Goal: Register for event/course

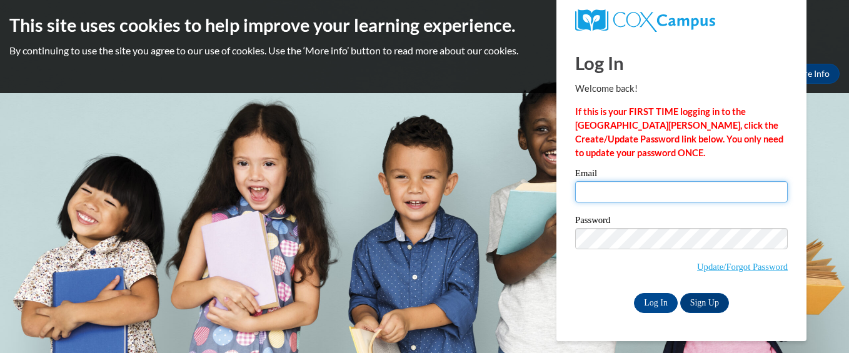
click at [609, 191] on input "Email" at bounding box center [681, 191] width 213 height 21
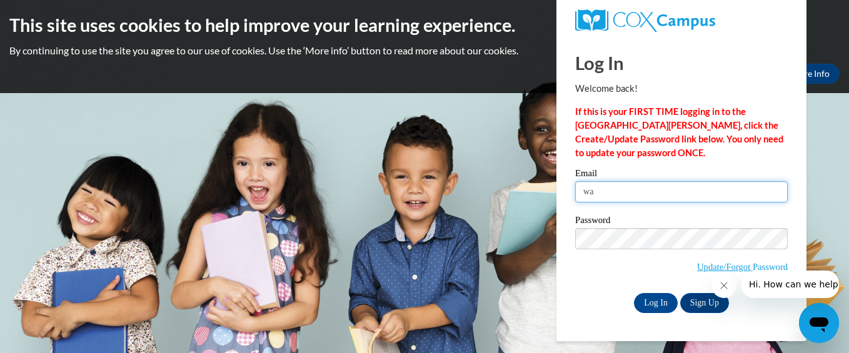
type input "w"
type input "m"
type input "[EMAIL_ADDRESS][PERSON_NAME][DOMAIN_NAME]"
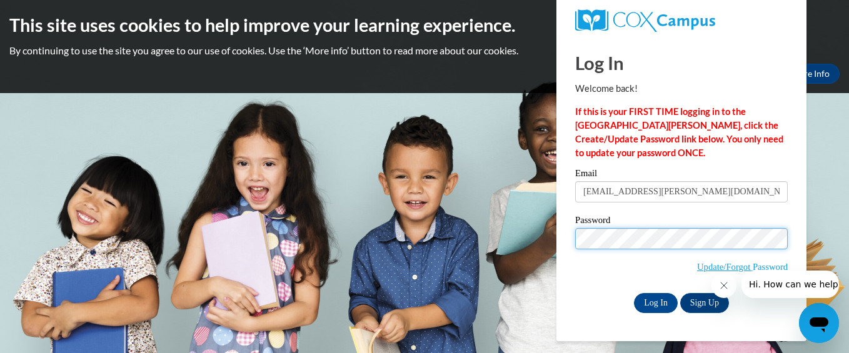
click at [634, 293] on input "Log In" at bounding box center [656, 303] width 44 height 20
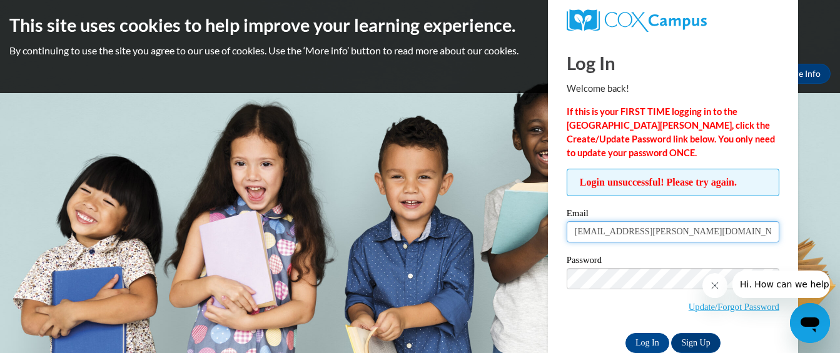
drag, startPoint x: 644, startPoint y: 240, endPoint x: 623, endPoint y: 241, distance: 20.7
click at [623, 241] on input "jdeddy10@cox.net" at bounding box center [673, 231] width 213 height 21
type input "jdeddy10@outlook.com"
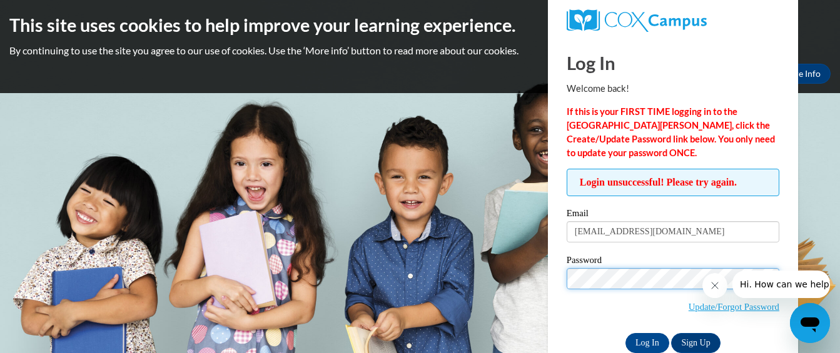
click at [625, 333] on input "Log In" at bounding box center [647, 343] width 44 height 20
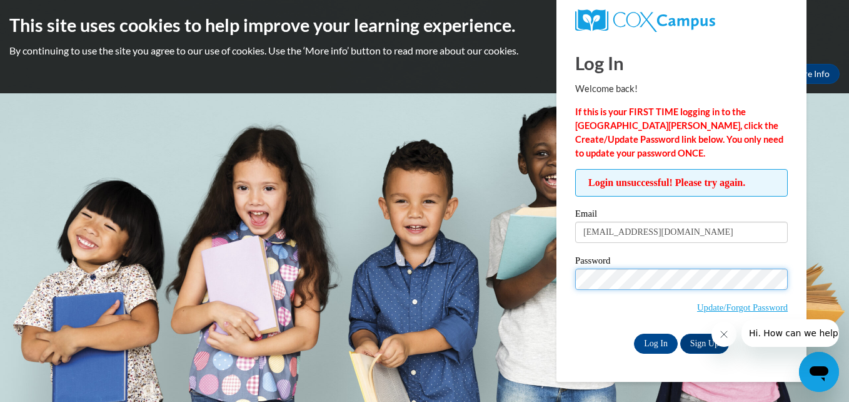
click at [634, 333] on input "Log In" at bounding box center [656, 343] width 44 height 20
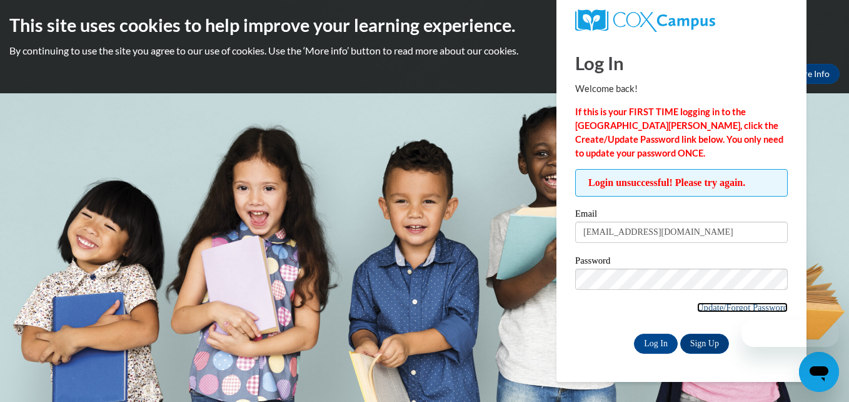
click at [742, 305] on link "Update/Forgot Password" at bounding box center [742, 307] width 91 height 10
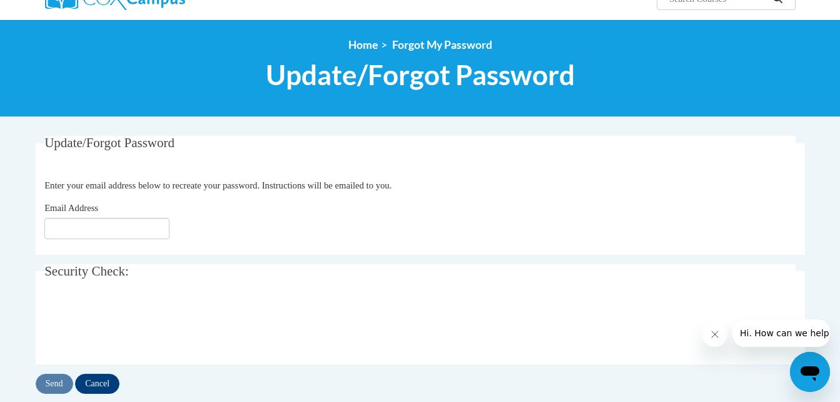
scroll to position [175, 0]
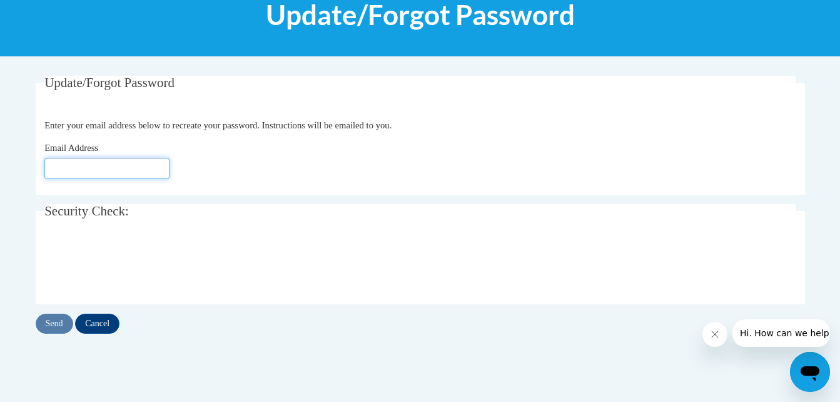
click at [140, 171] on input "Email Address" at bounding box center [106, 168] width 125 height 21
type input "[EMAIL_ADDRESS][DOMAIN_NAME]"
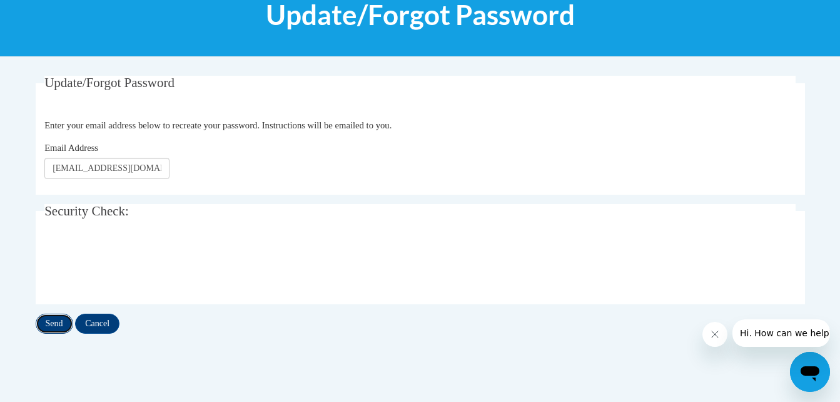
click at [52, 322] on input "Send" at bounding box center [55, 323] width 38 height 20
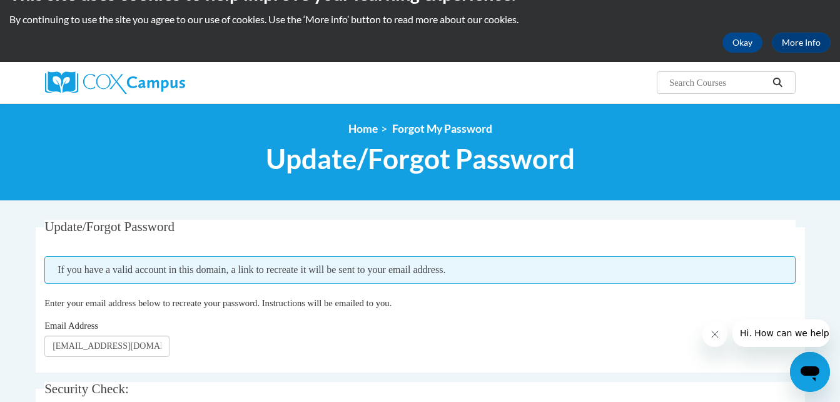
scroll to position [10, 0]
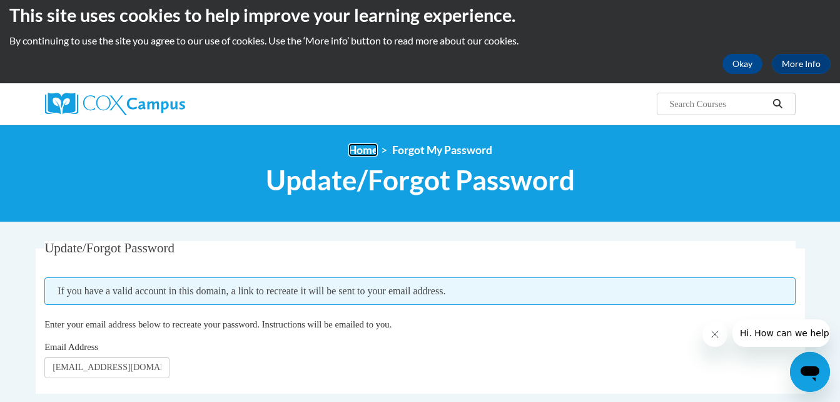
click at [357, 151] on link "Home" at bounding box center [362, 149] width 29 height 13
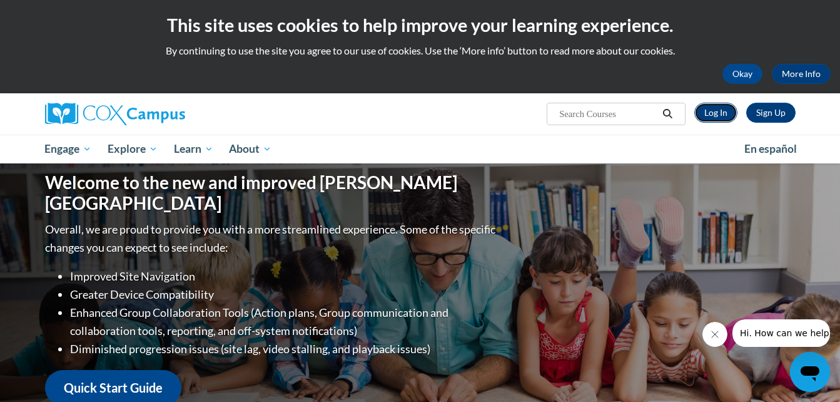
click at [724, 107] on link "Log In" at bounding box center [715, 113] width 43 height 20
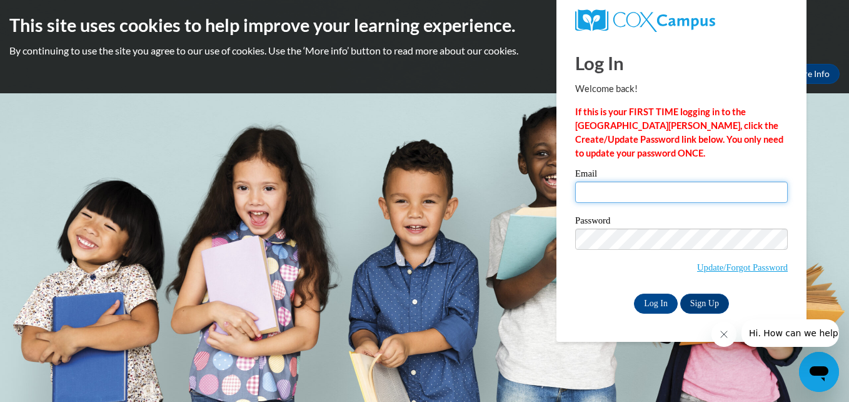
click at [639, 196] on input "Email" at bounding box center [681, 191] width 213 height 21
type input "[EMAIL_ADDRESS][DOMAIN_NAME]"
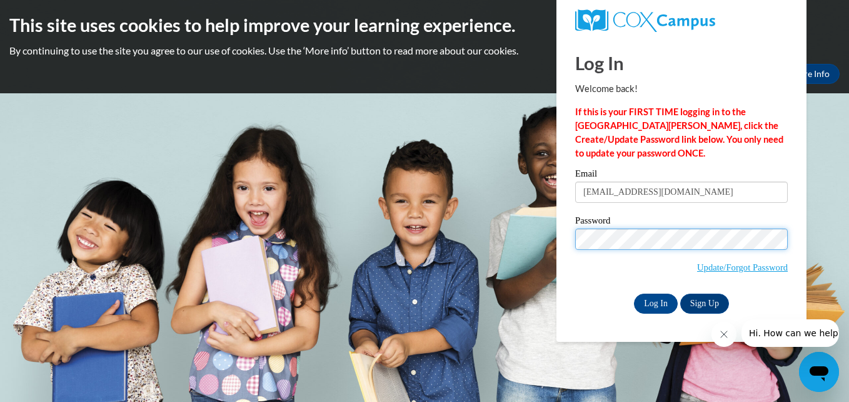
click at [634, 293] on input "Log In" at bounding box center [656, 303] width 44 height 20
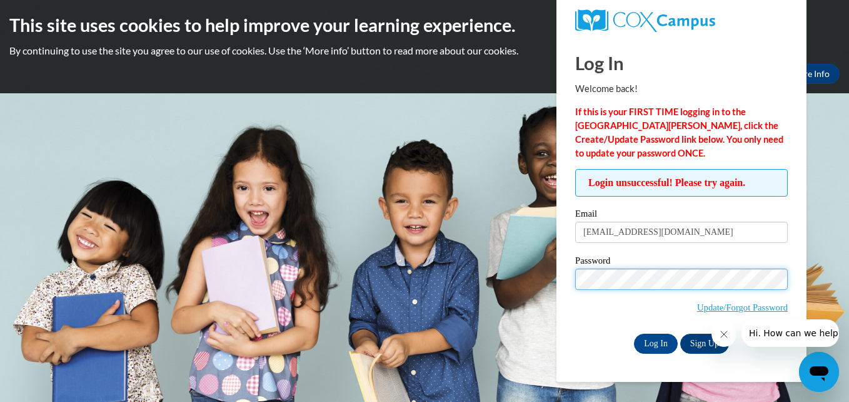
click at [634, 333] on input "Log In" at bounding box center [656, 343] width 44 height 20
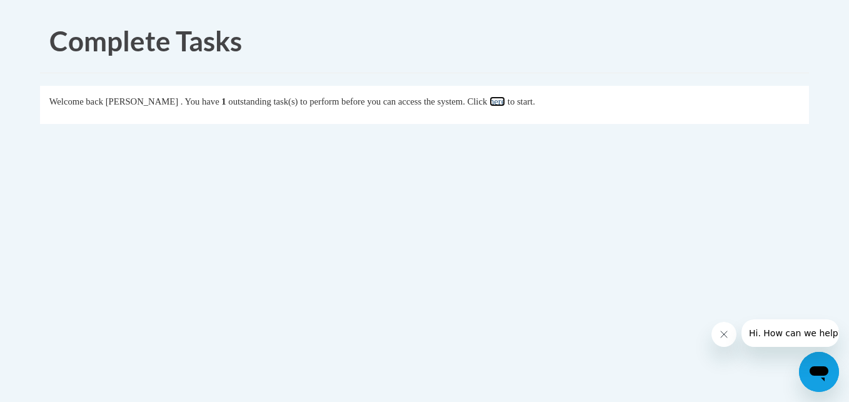
click at [505, 100] on link "here" at bounding box center [498, 101] width 16 height 10
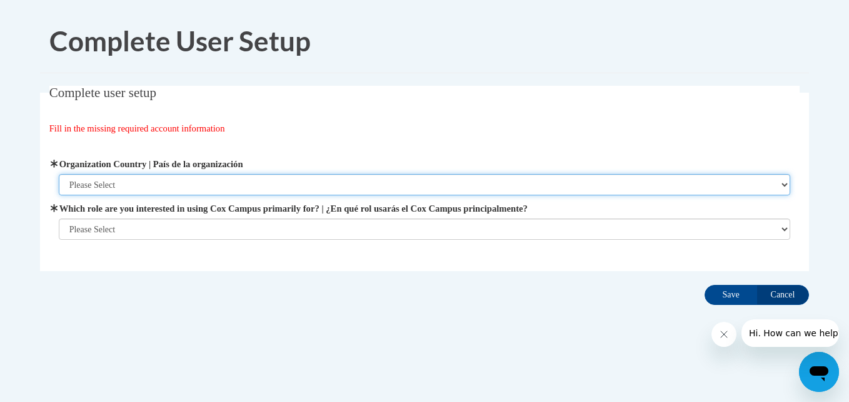
click at [233, 186] on select "Please Select [GEOGRAPHIC_DATA] | [GEOGRAPHIC_DATA] Outside of [GEOGRAPHIC_DATA…" at bounding box center [425, 184] width 732 height 21
select select "ad49bcad-a171-4b2e-b99c-48b446064914"
click at [59, 174] on select "Please Select [GEOGRAPHIC_DATA] | [GEOGRAPHIC_DATA] Outside of [GEOGRAPHIC_DATA…" at bounding box center [425, 184] width 732 height 21
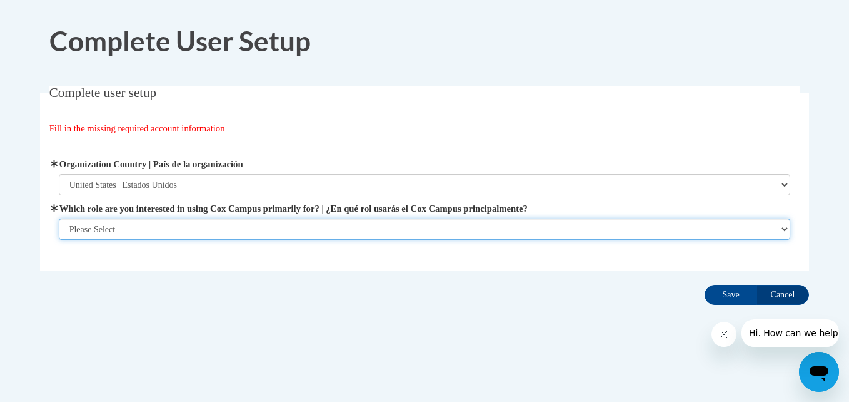
click at [192, 238] on select "Please Select College/University | Colegio/Universidad Community/Nonprofit Part…" at bounding box center [425, 228] width 732 height 21
select select "fbf2d438-af2f-41f8-98f1-81c410e29de3"
click at [59, 240] on select "Please Select College/University | Colegio/Universidad Community/Nonprofit Part…" at bounding box center [425, 228] width 732 height 21
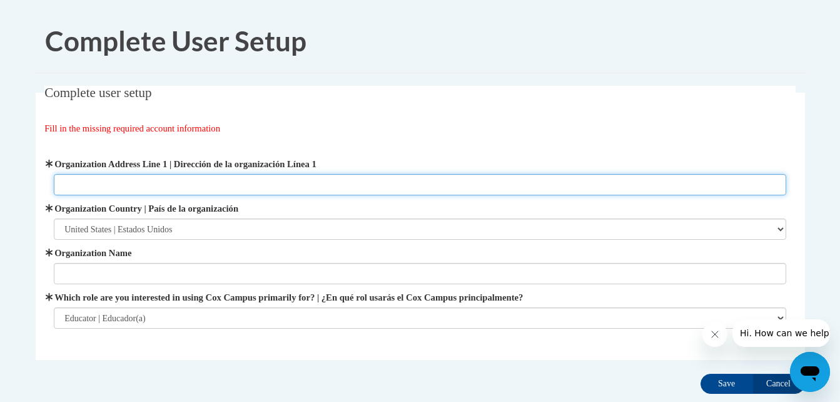
click at [273, 189] on input "Organization Address Line 1 | Dirección de la organización Línea 1" at bounding box center [420, 184] width 732 height 21
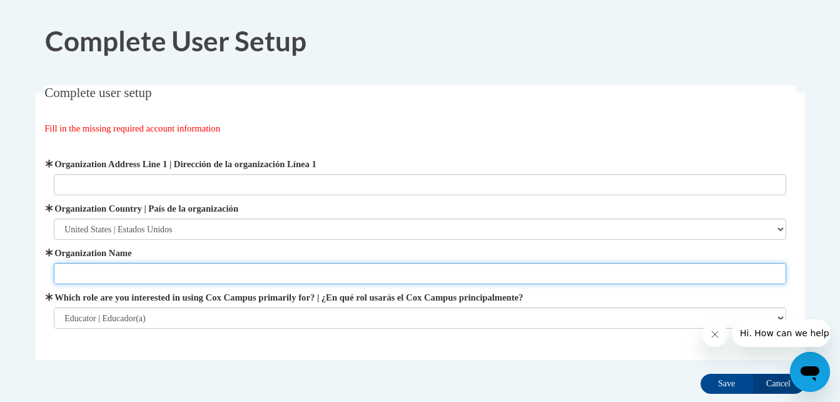
click at [174, 277] on input "Organization Name" at bounding box center [420, 273] width 732 height 21
type input "St Lukes Childcare"
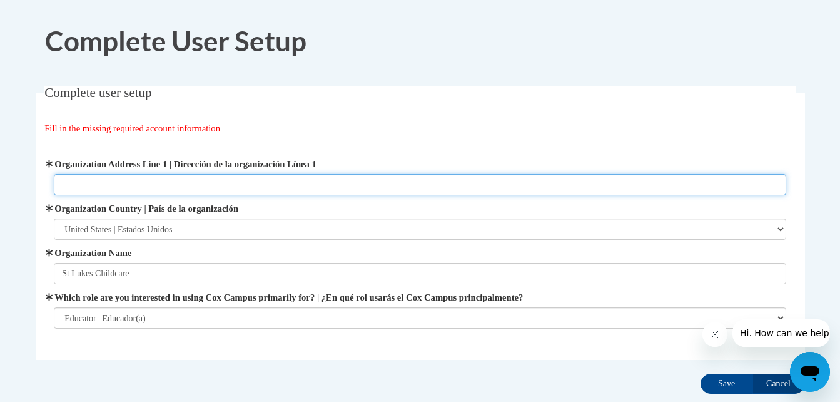
click at [122, 180] on input "Organization Address Line 1 | Dirección de la organización Línea 1" at bounding box center [420, 184] width 732 height 21
type input "[GEOGRAPHIC_DATA][PERSON_NAME]"
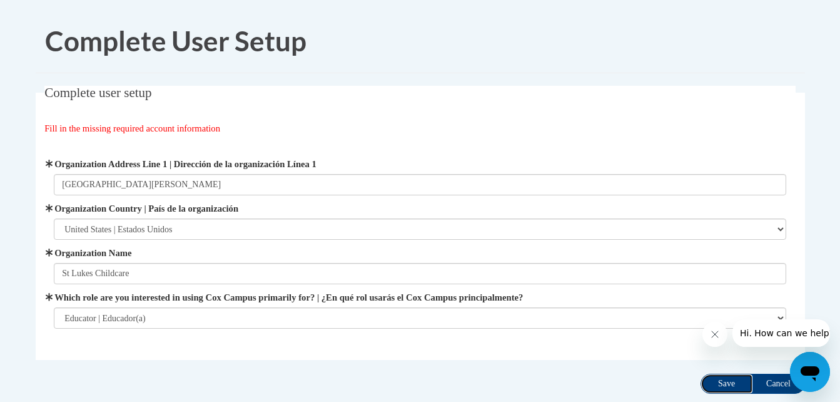
click at [723, 381] on input "Save" at bounding box center [726, 383] width 53 height 20
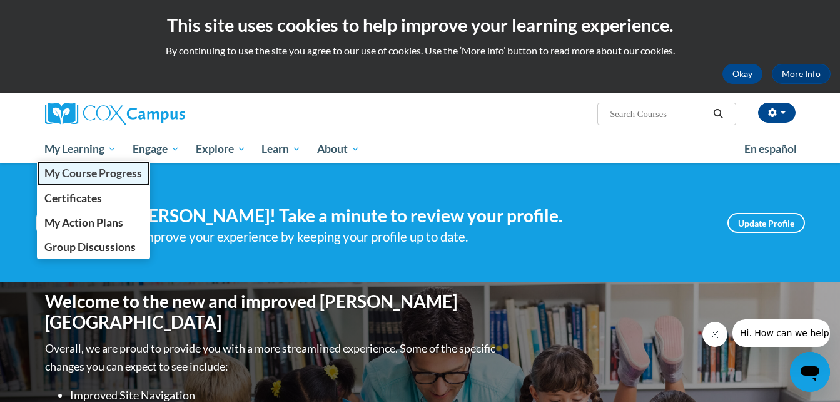
click at [126, 176] on span "My Course Progress" at bounding box center [93, 172] width 98 height 13
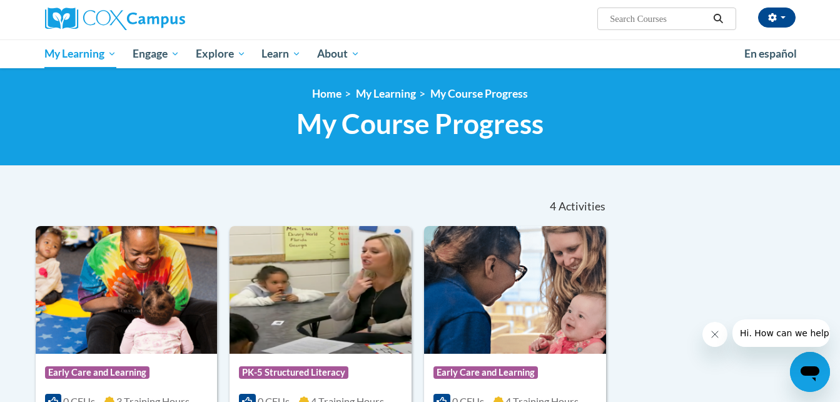
scroll to position [79, 0]
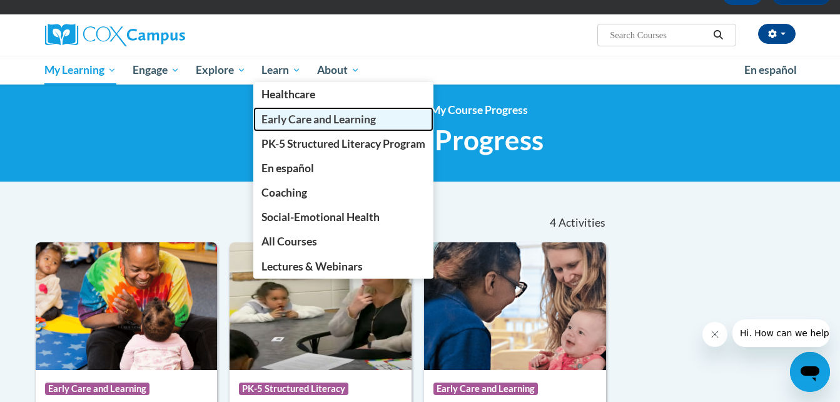
click at [341, 118] on span "Early Care and Learning" at bounding box center [318, 119] width 114 height 13
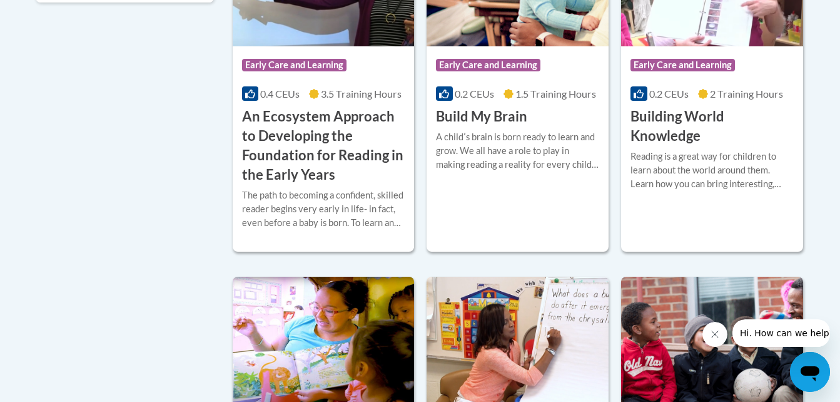
scroll to position [563, 0]
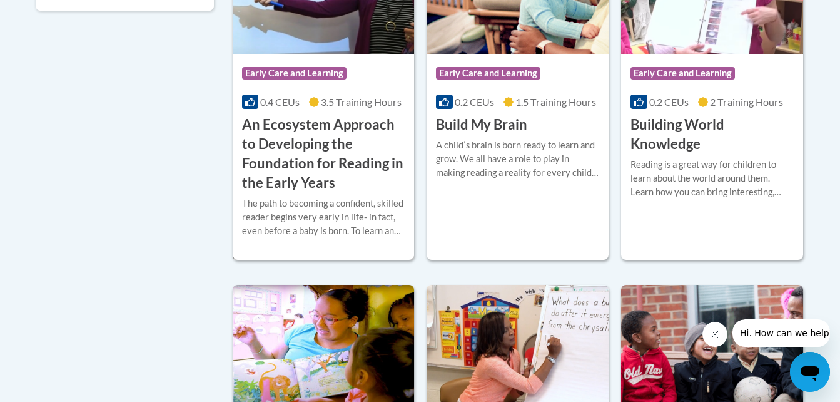
click at [315, 159] on h3 "An Ecosystem Approach to Developing the Foundation for Reading in the Early Yea…" at bounding box center [323, 153] width 163 height 77
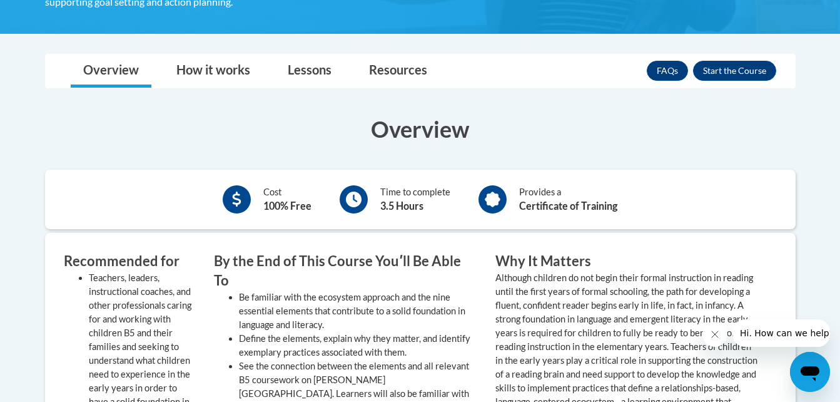
scroll to position [467, 0]
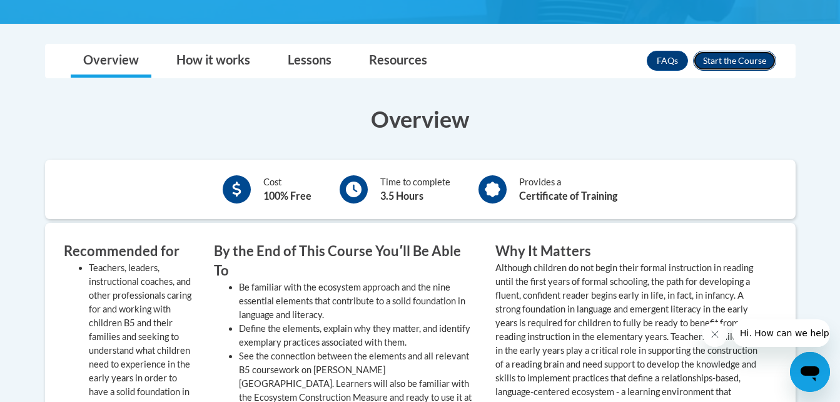
click at [754, 56] on button "Enroll" at bounding box center [734, 61] width 83 height 20
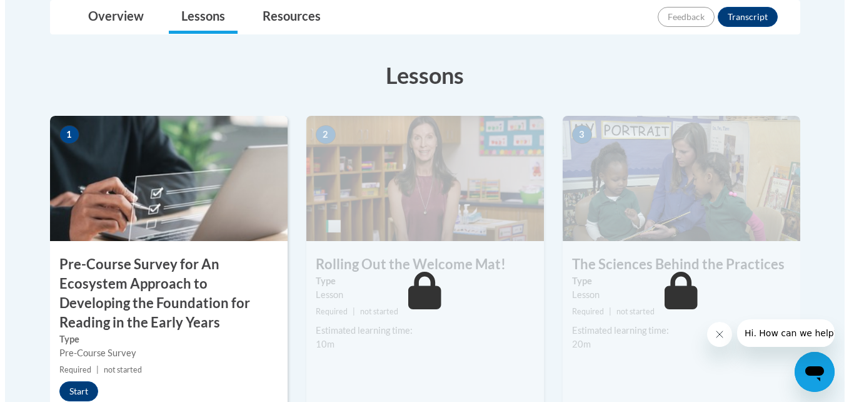
scroll to position [365, 0]
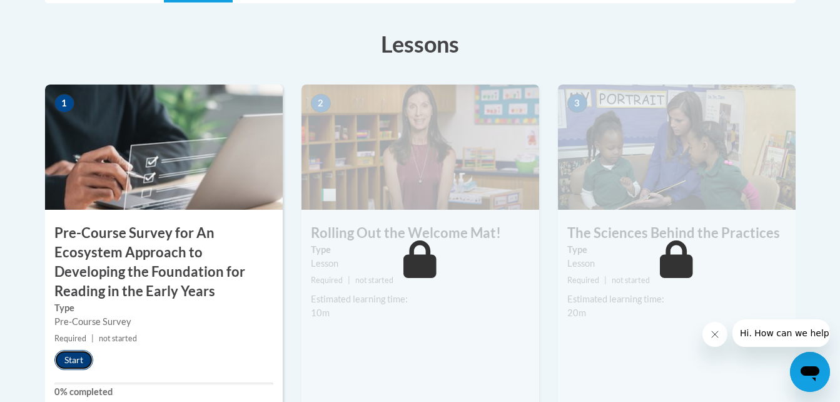
click at [75, 357] on button "Start" at bounding box center [73, 360] width 39 height 20
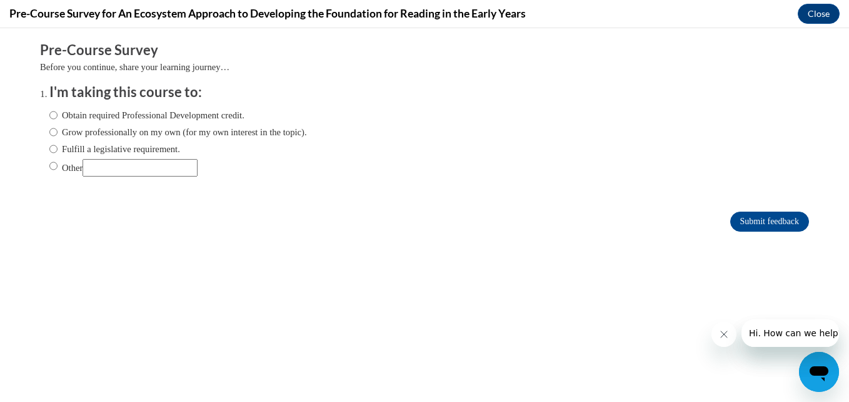
scroll to position [0, 0]
click at [93, 116] on label "Obtain required Professional Development credit." at bounding box center [146, 115] width 195 height 14
click at [58, 116] on input "Obtain required Professional Development credit." at bounding box center [53, 115] width 8 height 14
radio input "true"
click at [736, 218] on input "Submit feedback" at bounding box center [769, 221] width 79 height 20
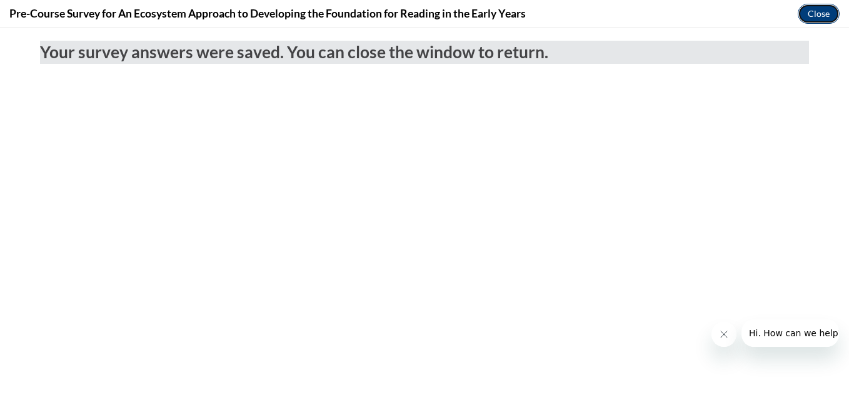
click at [821, 16] on button "Close" at bounding box center [819, 14] width 42 height 20
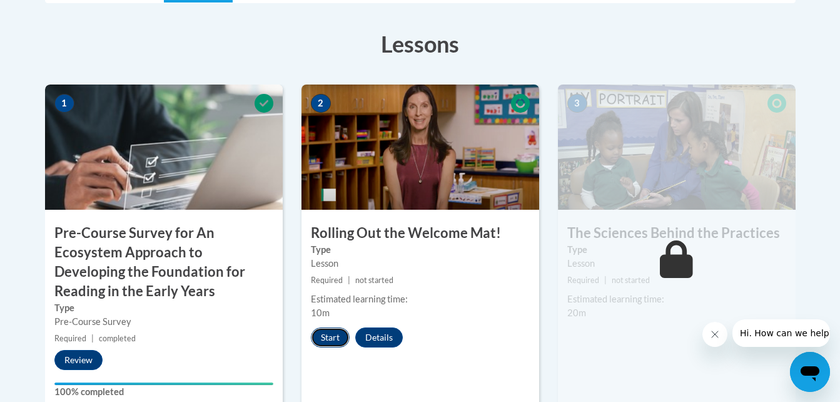
click at [336, 336] on button "Start" at bounding box center [330, 337] width 39 height 20
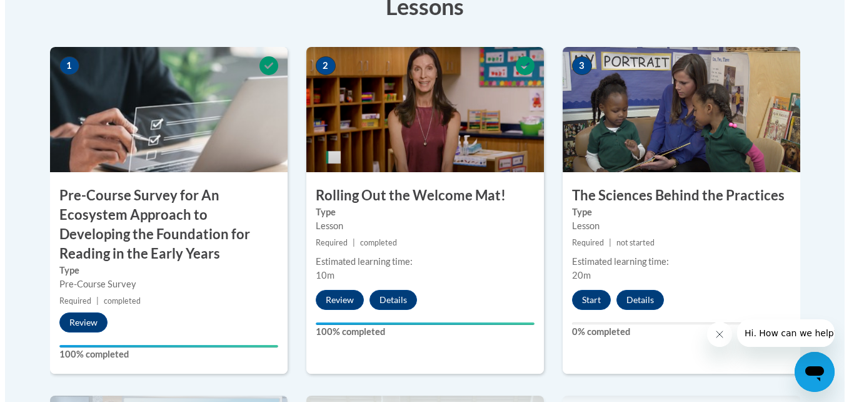
scroll to position [422, 0]
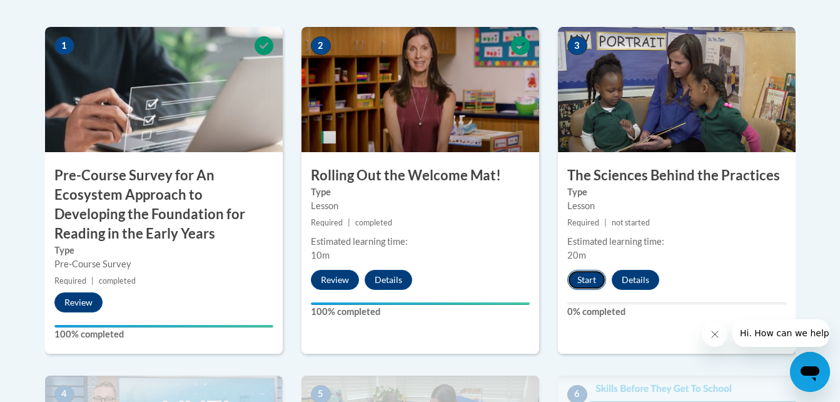
click at [590, 281] on button "Start" at bounding box center [586, 280] width 39 height 20
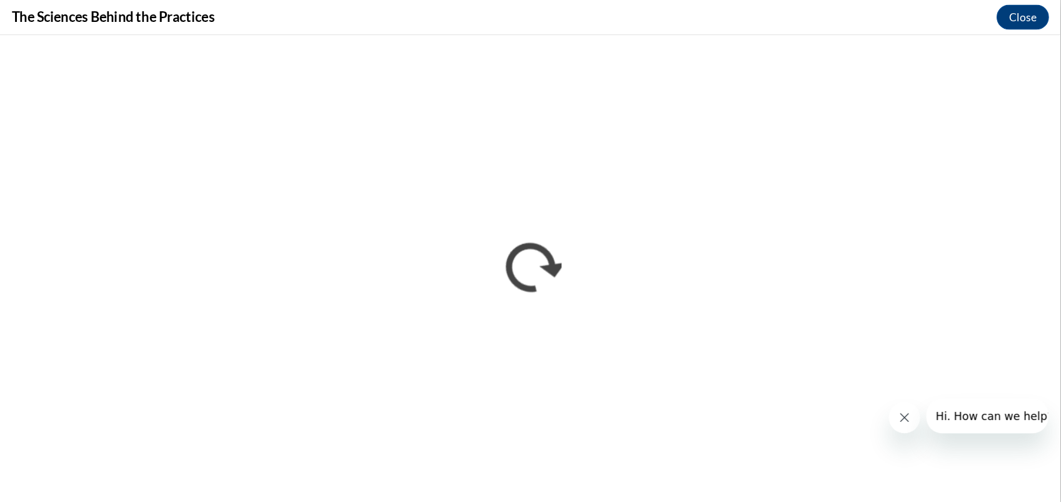
scroll to position [0, 0]
click at [721, 330] on icon "Close message from company" at bounding box center [724, 334] width 10 height 10
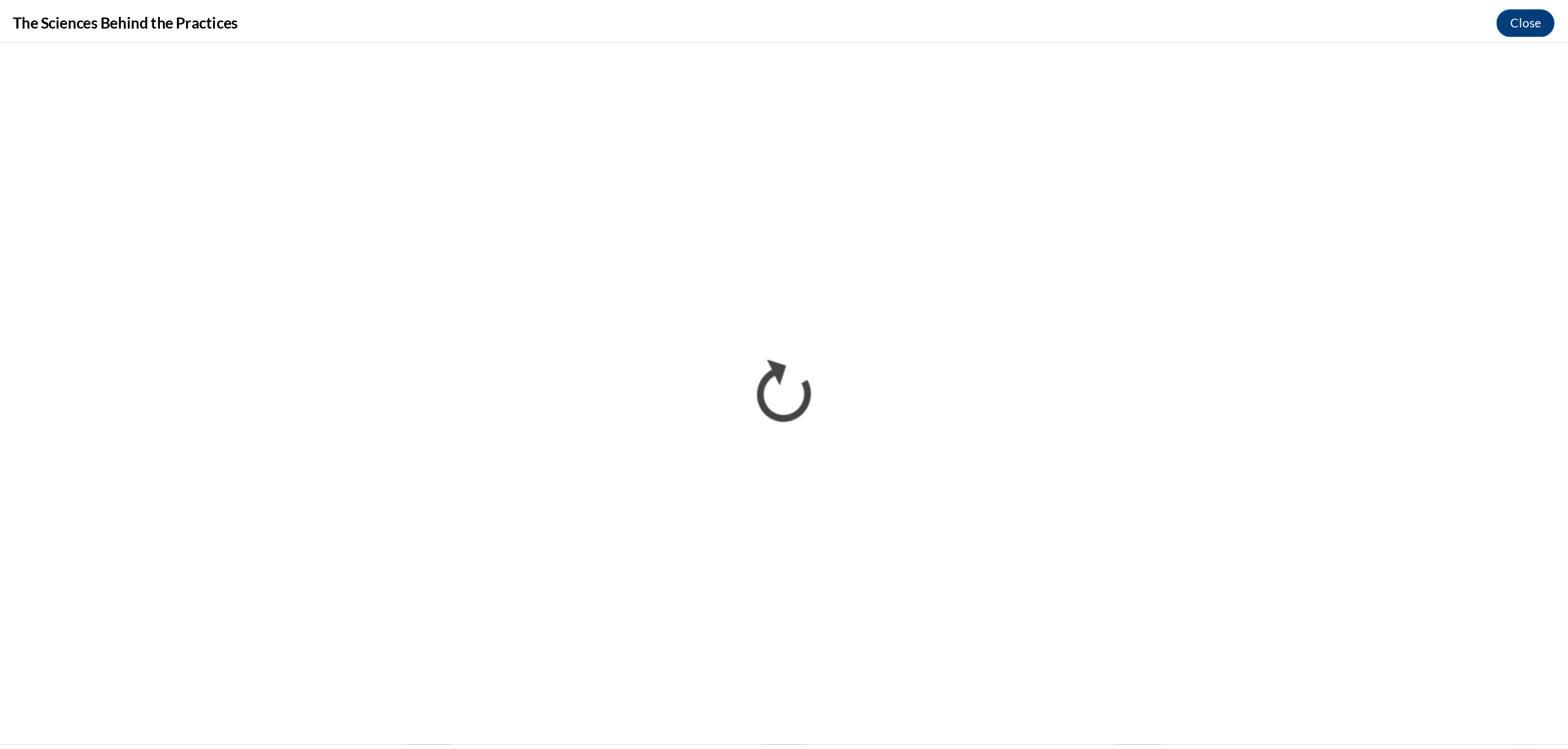
scroll to position [395, 0]
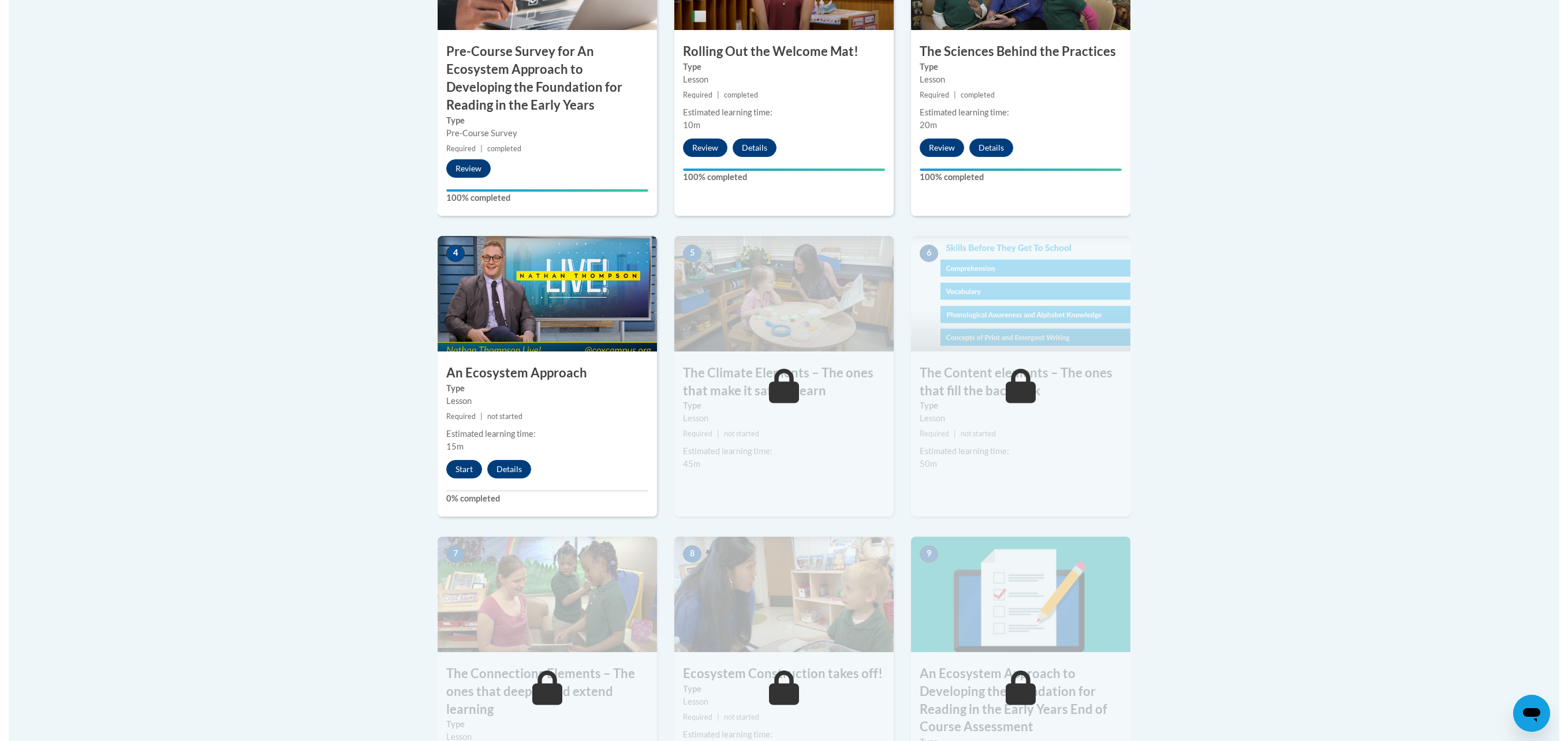
scroll to position [548, 0]
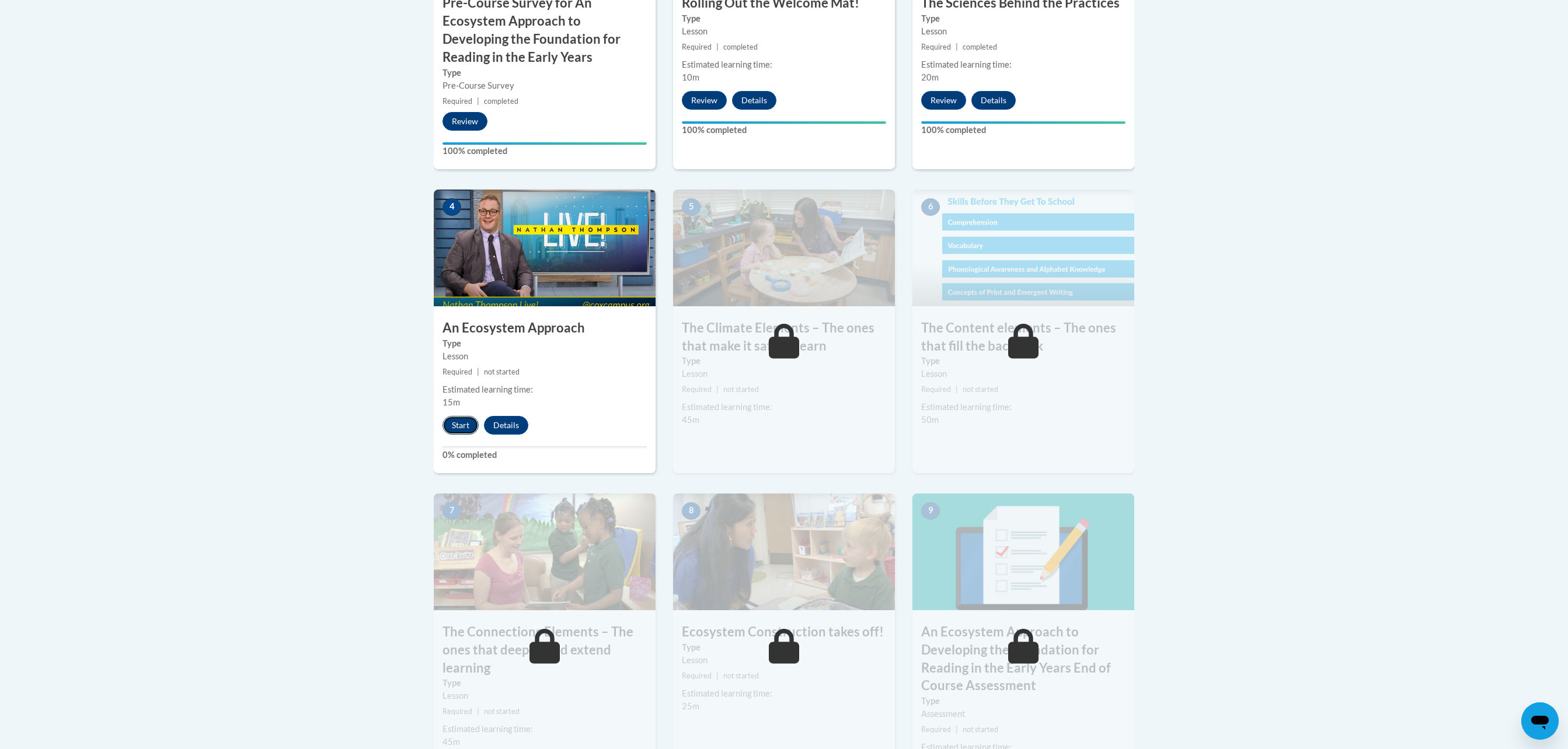
click at [461, 427] on button "Start" at bounding box center [460, 425] width 36 height 19
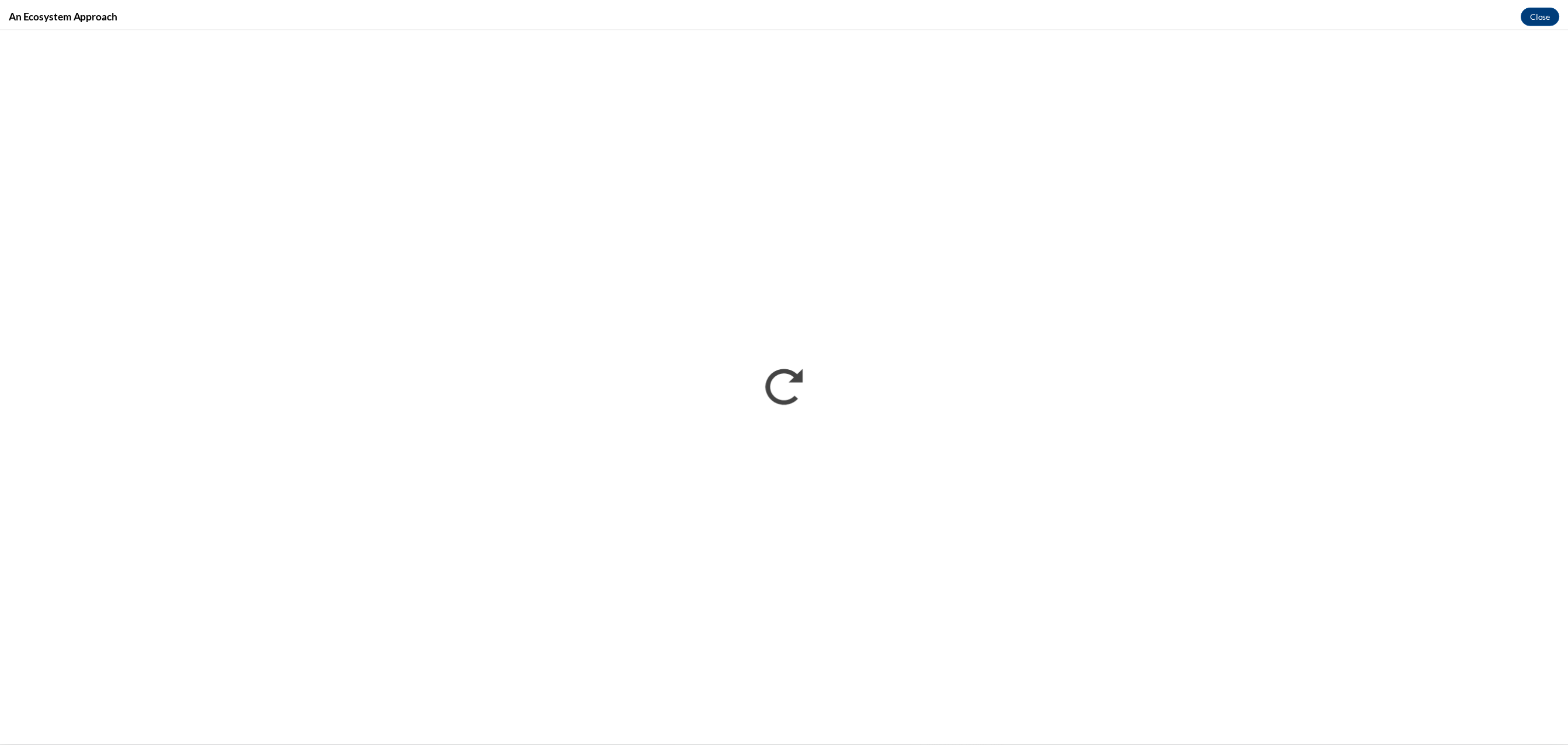
scroll to position [0, 0]
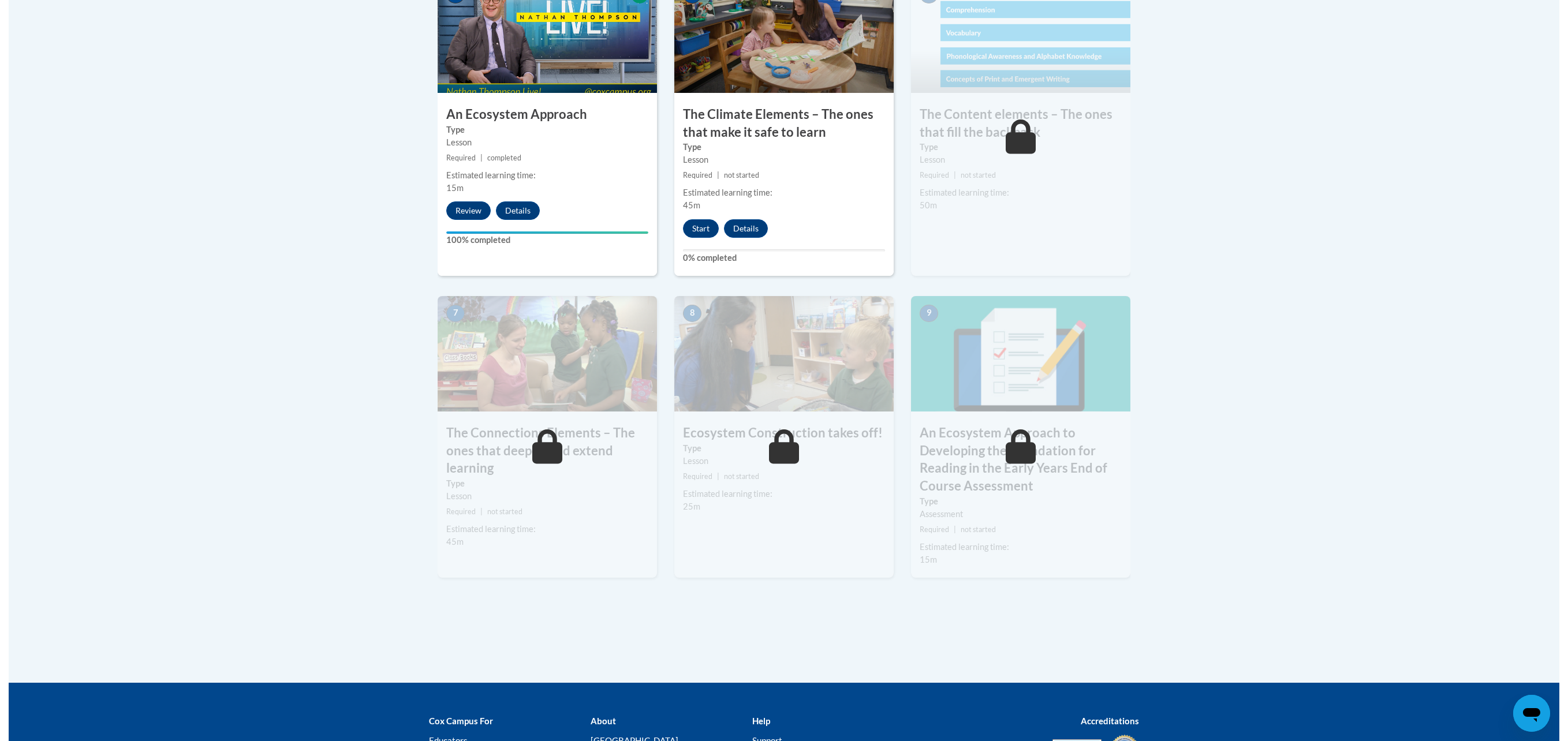
scroll to position [745, 0]
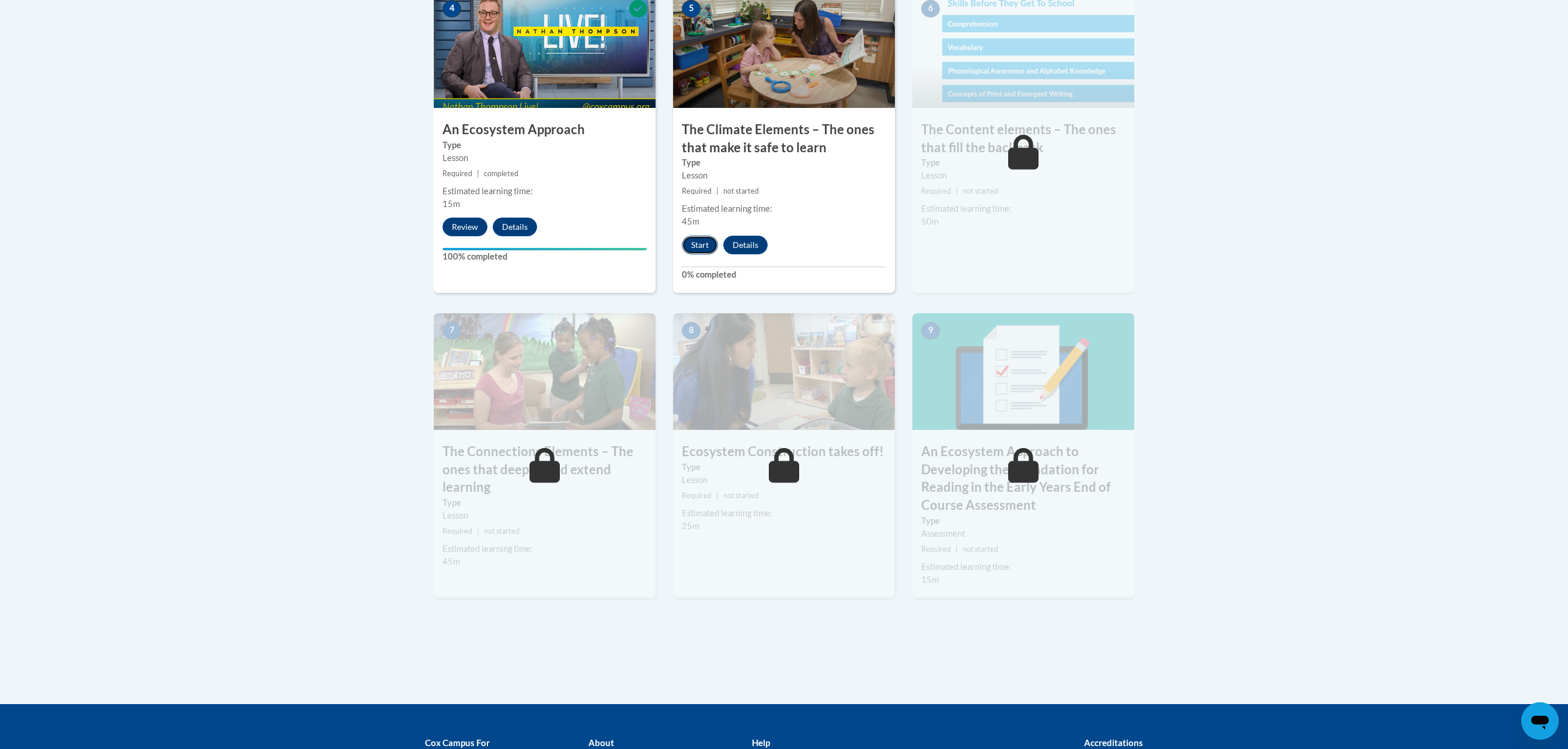
click at [705, 251] on button "Start" at bounding box center [699, 245] width 36 height 19
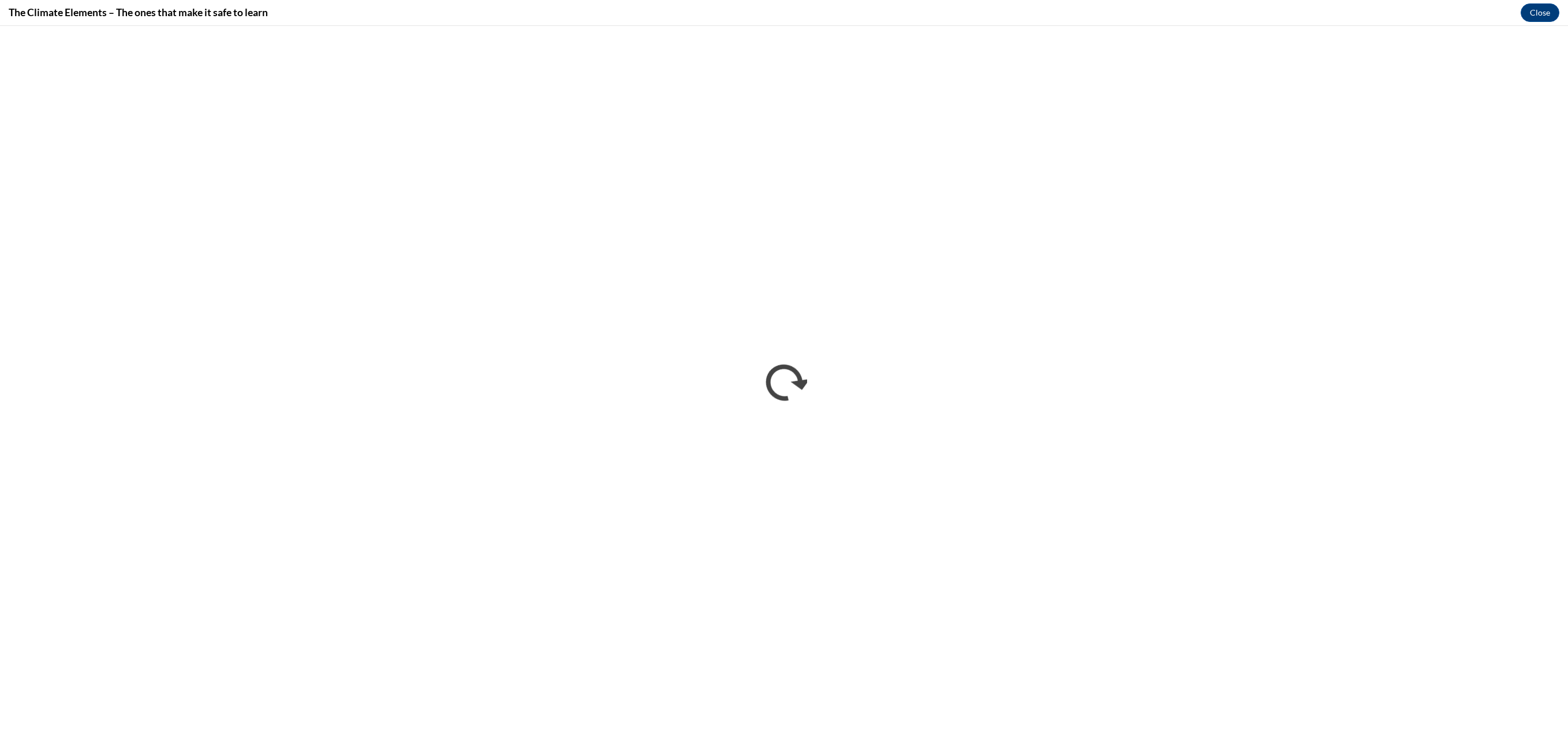
scroll to position [0, 0]
